Goal: Task Accomplishment & Management: Manage account settings

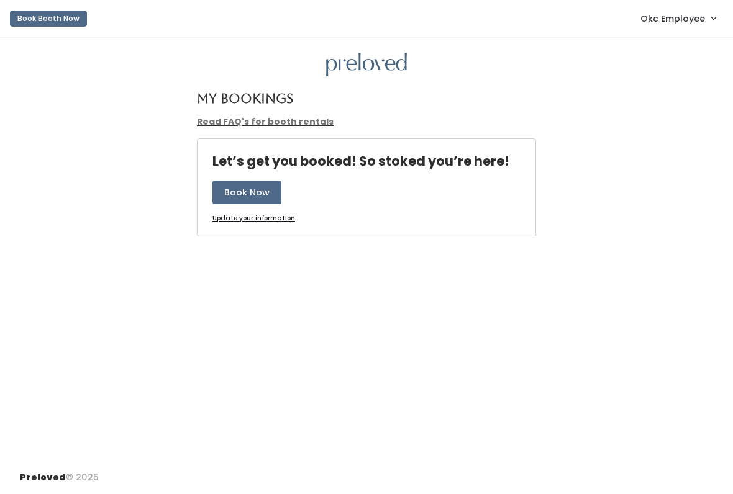
click at [688, 27] on link "Okc Employee" at bounding box center [678, 18] width 100 height 27
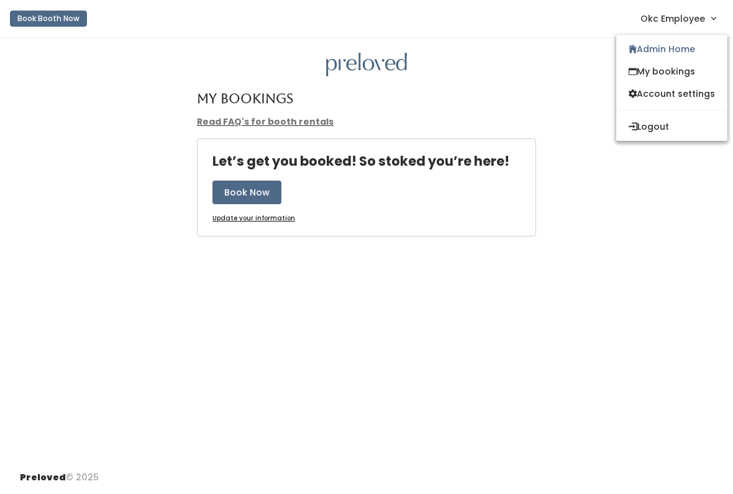
click at [691, 60] on link "My bookings" at bounding box center [671, 71] width 111 height 22
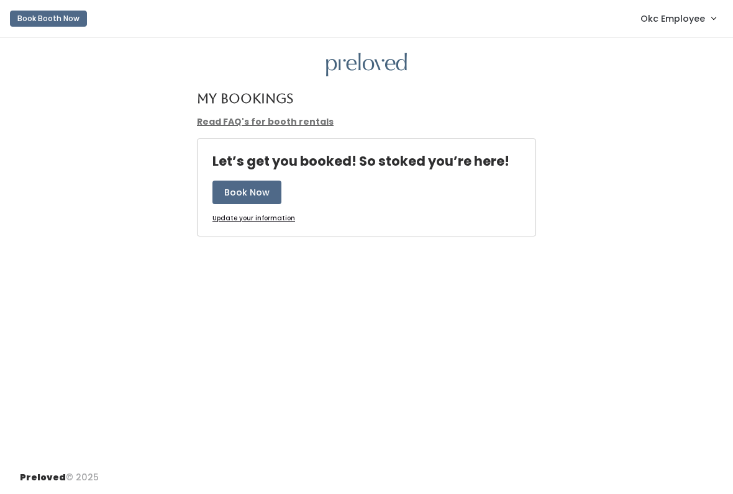
click at [700, 19] on span "Okc Employee" at bounding box center [672, 19] width 65 height 14
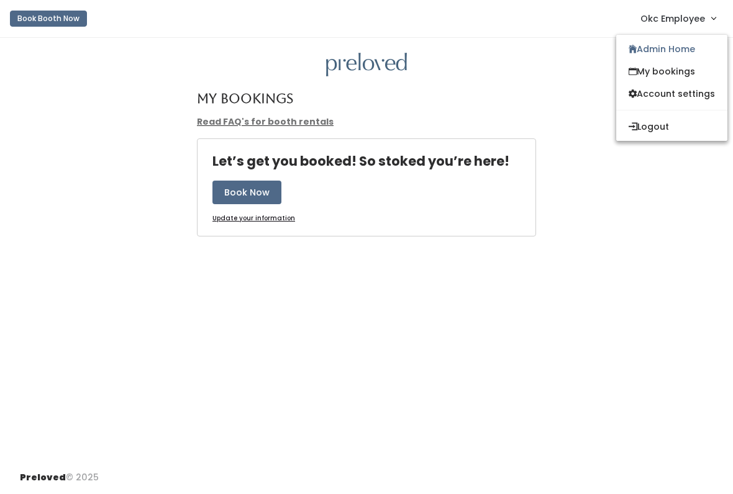
click at [682, 54] on link "Admin Home" at bounding box center [671, 49] width 111 height 22
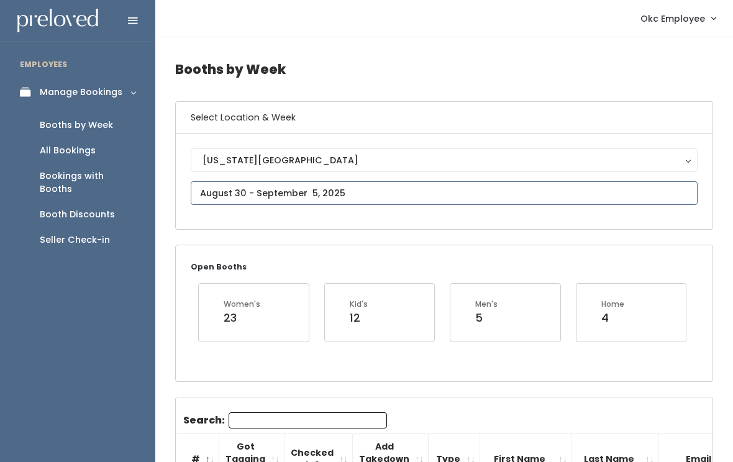
click at [311, 192] on input "text" at bounding box center [444, 193] width 507 height 24
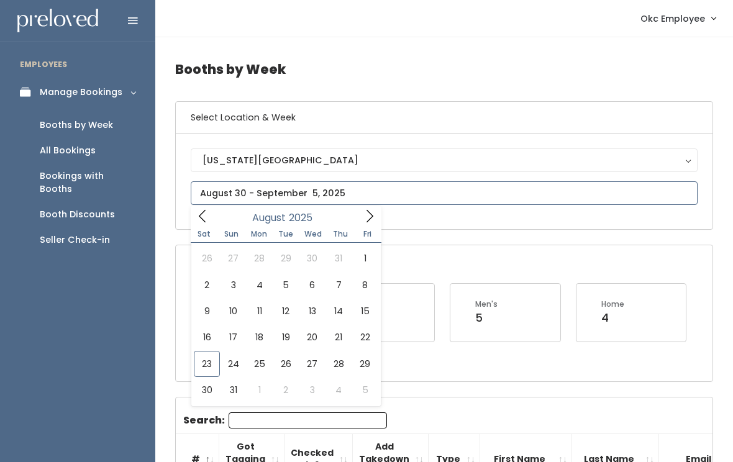
type input "August 16 to August 22"
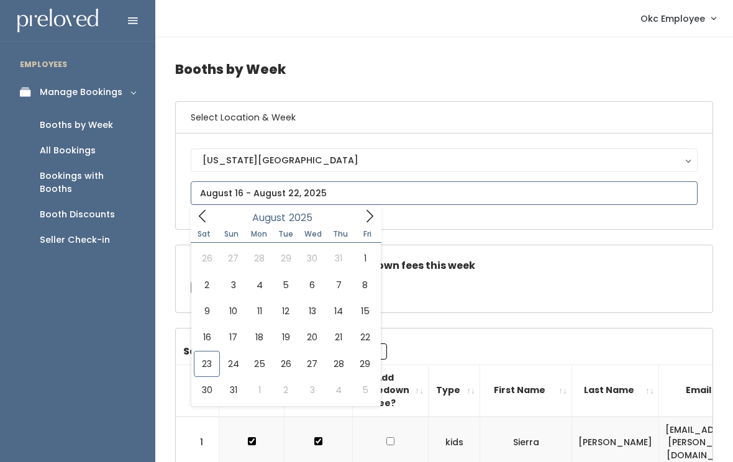
type input "August 23 to August 29"
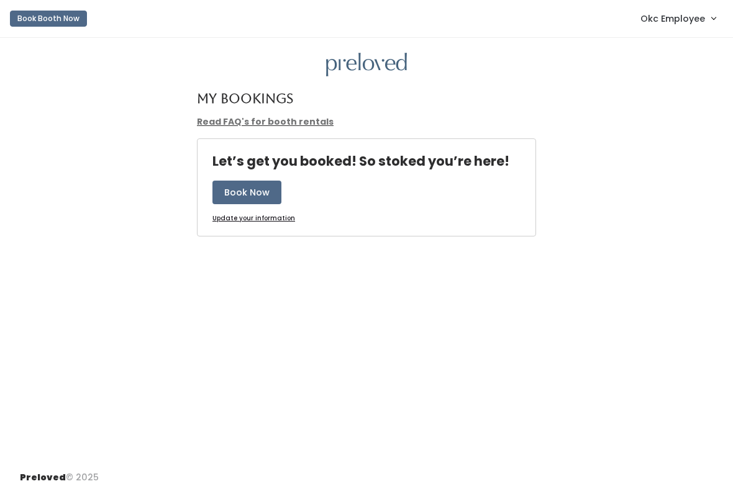
click at [663, 18] on span "Okc Employee" at bounding box center [672, 19] width 65 height 14
